Goal: Task Accomplishment & Management: Complete application form

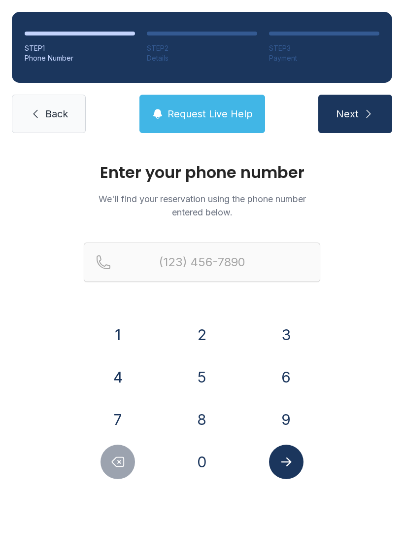
click at [204, 422] on button "8" at bounding box center [202, 419] width 35 height 35
click at [291, 380] on button "6" at bounding box center [286, 377] width 35 height 35
click at [208, 467] on button "0" at bounding box center [202, 462] width 35 height 35
click at [207, 336] on button "2" at bounding box center [202, 335] width 35 height 35
click at [113, 340] on button "1" at bounding box center [118, 335] width 35 height 35
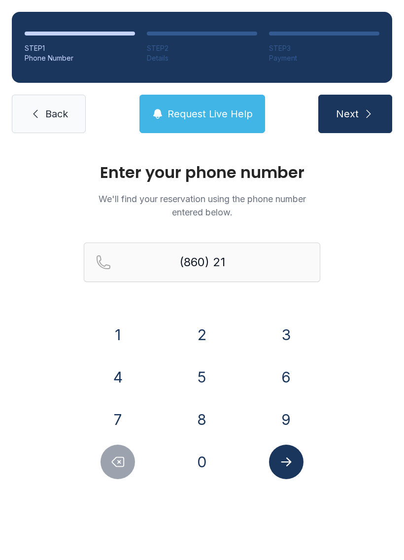
click at [291, 384] on button "6" at bounding box center [286, 377] width 35 height 35
click at [209, 415] on button "8" at bounding box center [202, 419] width 35 height 35
click at [289, 387] on button "6" at bounding box center [286, 377] width 35 height 35
click at [119, 339] on button "1" at bounding box center [118, 335] width 35 height 35
click at [287, 385] on button "6" at bounding box center [286, 377] width 35 height 35
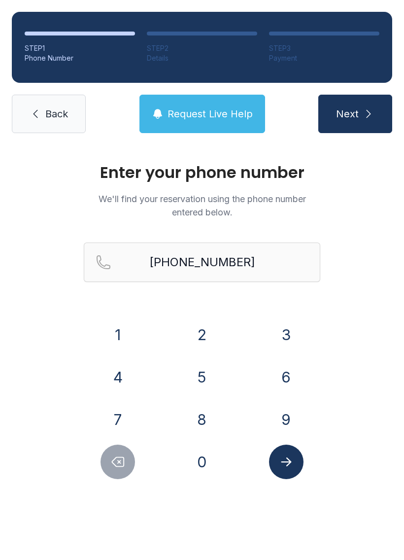
click at [294, 467] on button "Submit lookup form" at bounding box center [286, 462] width 35 height 35
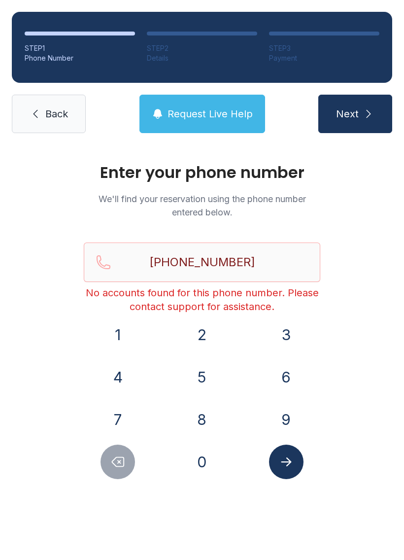
click at [286, 468] on icon "Submit lookup form" at bounding box center [286, 462] width 15 height 15
click at [114, 464] on icon "Delete number" at bounding box center [118, 462] width 12 height 9
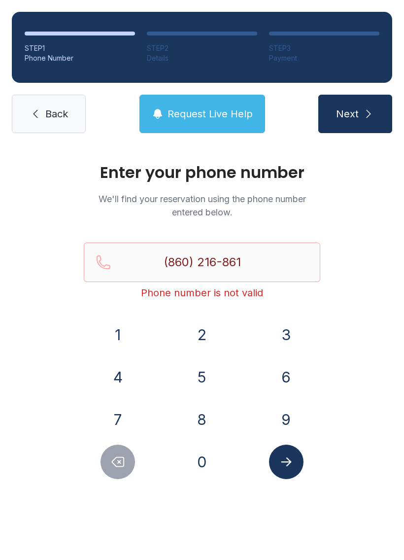
click at [113, 464] on icon "Delete number" at bounding box center [117, 462] width 15 height 15
click at [115, 464] on icon "Delete number" at bounding box center [118, 462] width 12 height 9
click at [115, 464] on icon "Delete number" at bounding box center [117, 462] width 15 height 15
click at [118, 462] on icon "Delete number" at bounding box center [117, 462] width 15 height 15
click at [117, 462] on icon "Delete number" at bounding box center [117, 462] width 15 height 15
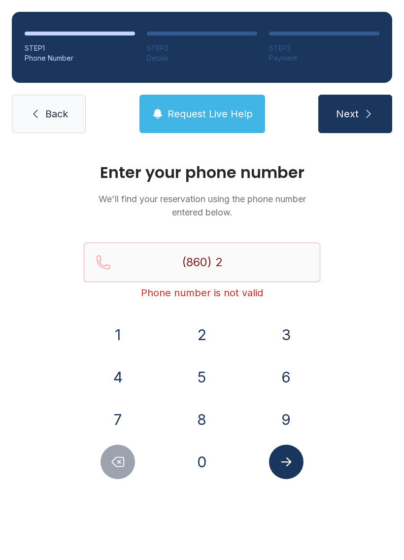
click at [113, 461] on icon "Delete number" at bounding box center [118, 462] width 12 height 9
click at [115, 460] on icon "Delete number" at bounding box center [117, 462] width 15 height 15
type input "(8"
click at [115, 459] on icon "Delete number" at bounding box center [118, 462] width 12 height 9
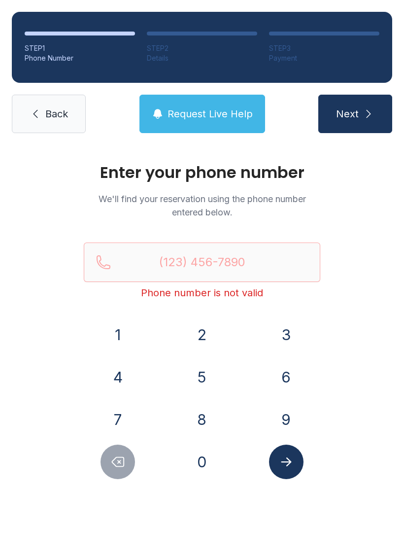
click at [113, 461] on icon "Delete number" at bounding box center [118, 462] width 12 height 9
click at [202, 425] on button "8" at bounding box center [202, 419] width 35 height 35
click at [284, 382] on button "6" at bounding box center [286, 377] width 35 height 35
click at [202, 470] on button "0" at bounding box center [202, 462] width 35 height 35
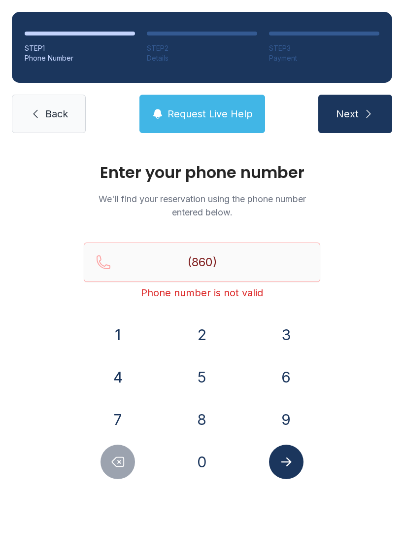
click at [208, 336] on button "2" at bounding box center [202, 335] width 35 height 35
click at [117, 339] on button "1" at bounding box center [118, 335] width 35 height 35
click at [287, 375] on button "6" at bounding box center [286, 377] width 35 height 35
click at [201, 416] on button "8" at bounding box center [202, 419] width 35 height 35
click at [285, 383] on button "6" at bounding box center [286, 377] width 35 height 35
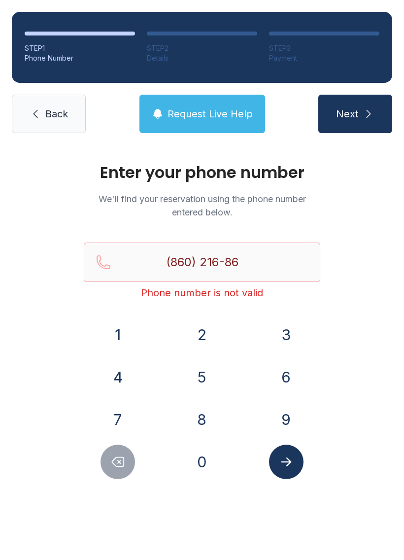
click at [123, 337] on button "1" at bounding box center [118, 335] width 35 height 35
click at [290, 388] on button "6" at bounding box center [286, 377] width 35 height 35
type input "[PHONE_NUMBER]"
click at [287, 469] on button "Submit lookup form" at bounding box center [286, 462] width 35 height 35
